Goal: Ask a question

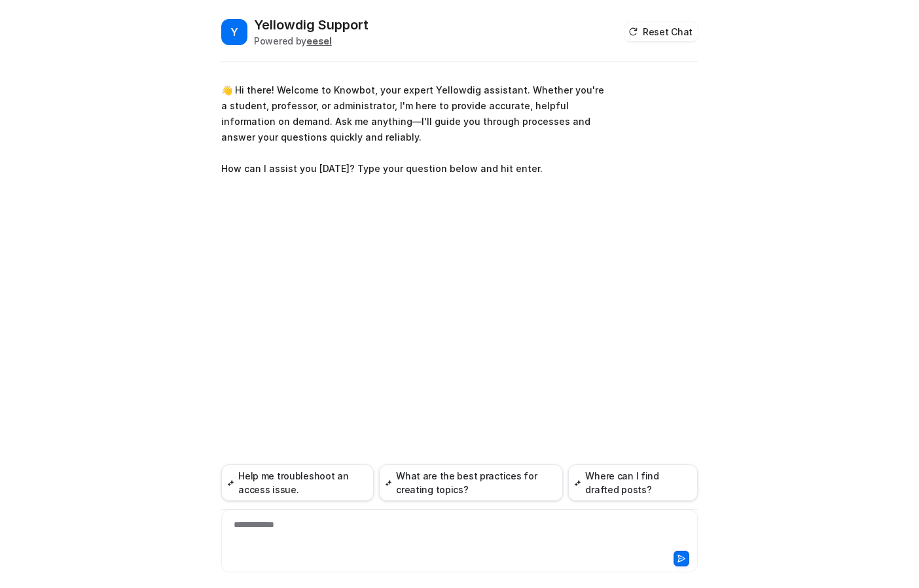
click at [359, 263] on div "**********" at bounding box center [459, 326] width 476 height 524
click at [417, 519] on div at bounding box center [459, 533] width 470 height 30
click at [682, 559] on icon at bounding box center [681, 558] width 7 height 7
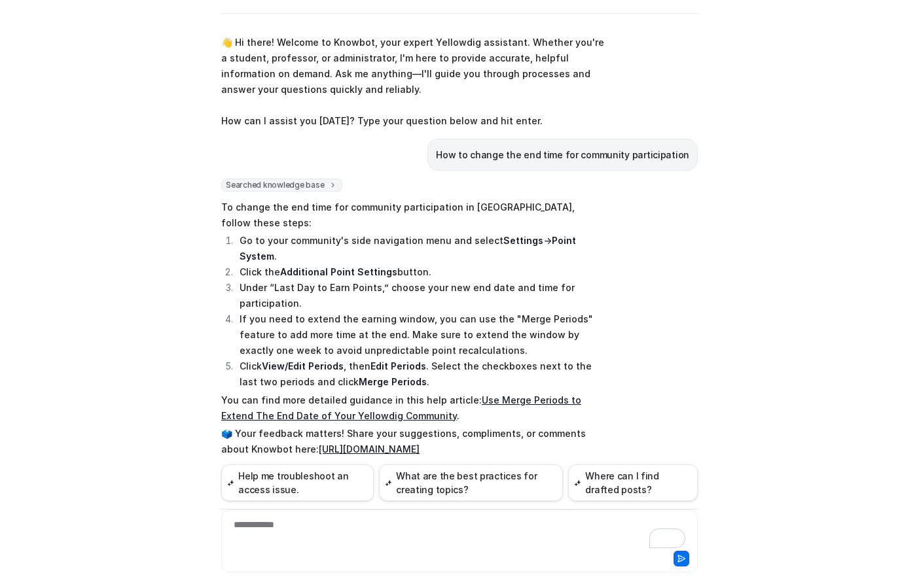
click at [263, 469] on icon at bounding box center [260, 473] width 8 height 8
click at [257, 468] on icon at bounding box center [260, 472] width 9 height 9
click at [258, 481] on span "Not helpful" at bounding box center [260, 489] width 52 height 17
click at [258, 468] on icon at bounding box center [260, 472] width 9 height 9
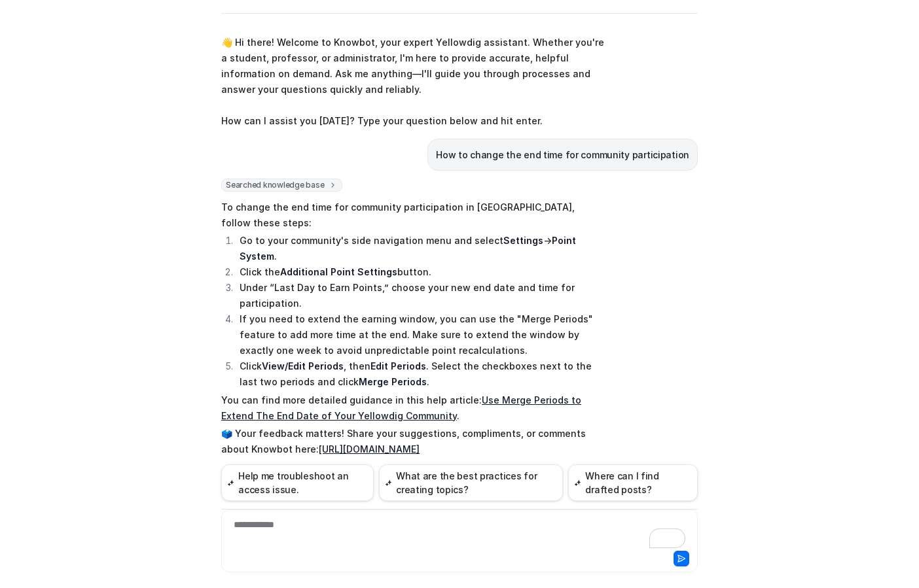
click at [258, 468] on icon at bounding box center [260, 472] width 9 height 9
click at [365, 531] on div "To enrich screen reader interactions, please activate Accessibility in Grammarl…" at bounding box center [459, 533] width 470 height 30
click at [682, 557] on icon at bounding box center [681, 558] width 7 height 7
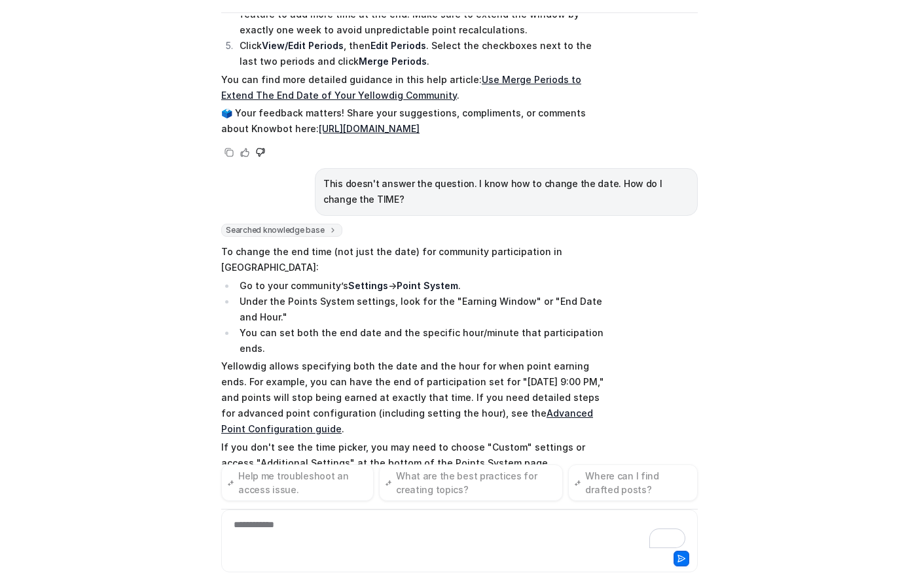
scroll to position [336, 0]
